Goal: Task Accomplishment & Management: Manage account settings

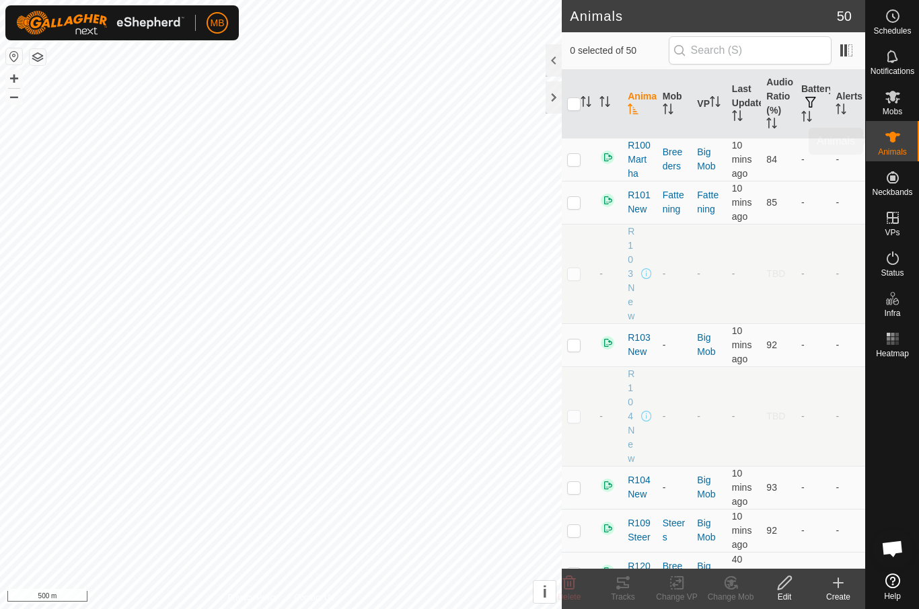
click at [898, 143] on icon at bounding box center [893, 137] width 16 height 16
click at [902, 110] on span "Mobs" at bounding box center [893, 112] width 20 height 8
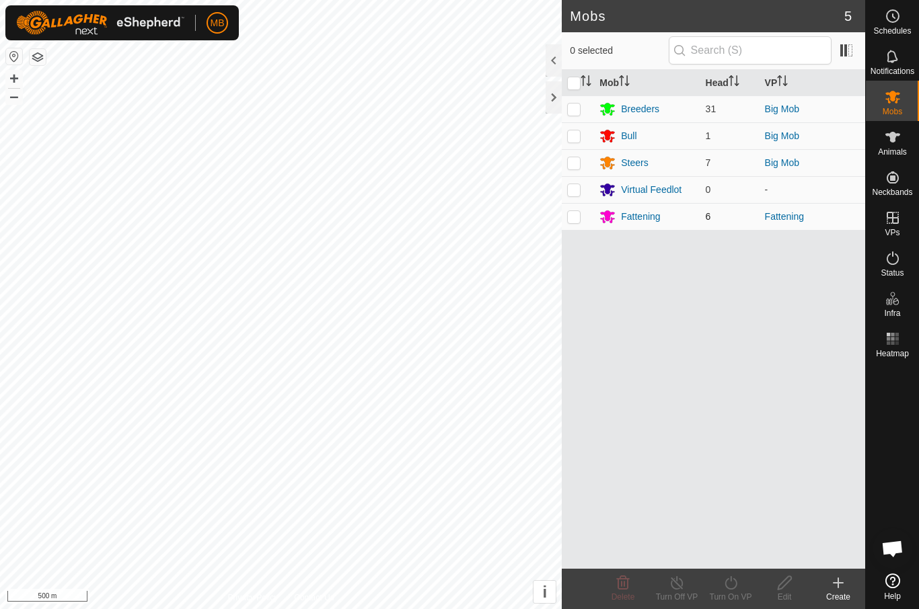
click at [582, 215] on td at bounding box center [578, 216] width 32 height 27
checkbox input "true"
click at [654, 217] on div "Fattening" at bounding box center [640, 217] width 39 height 14
